Goal: Find specific page/section: Find specific page/section

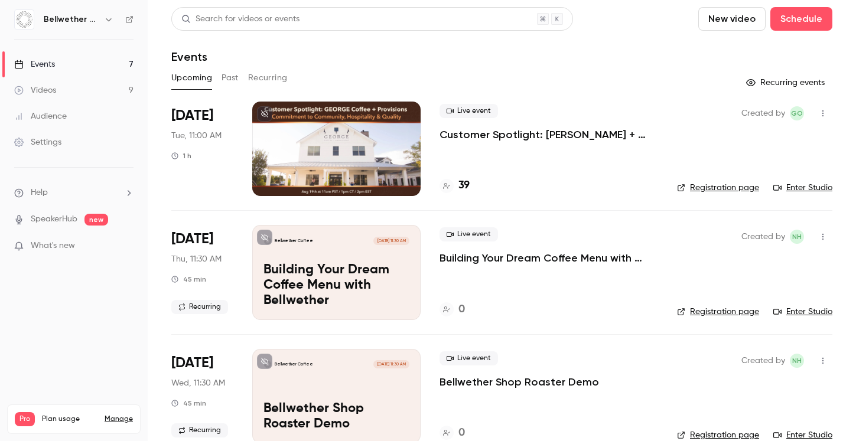
click at [599, 133] on p "Customer Spotlight: [PERSON_NAME] + Provisions’ Commitment to Community, Hospit…" at bounding box center [549, 135] width 219 height 14
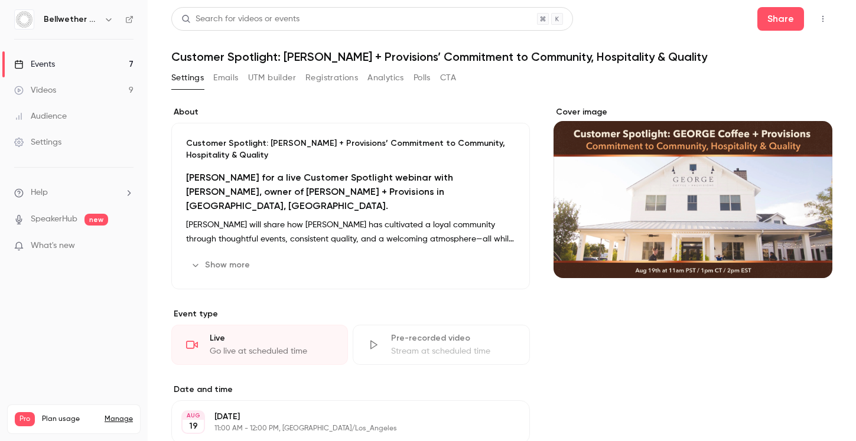
click at [333, 76] on button "Registrations" at bounding box center [331, 78] width 53 height 19
